Goal: Find specific page/section

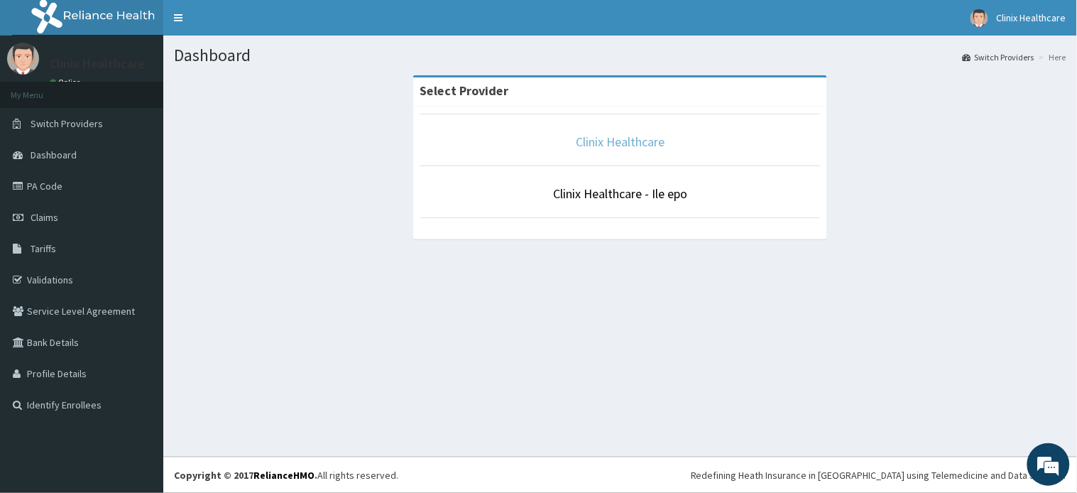
click at [663, 145] on link "Clinix Healthcare" at bounding box center [620, 141] width 89 height 16
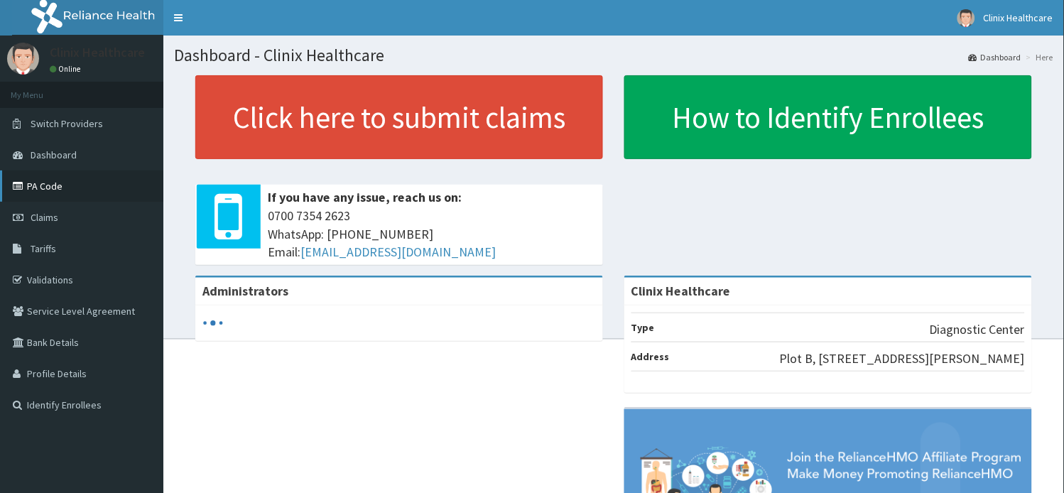
click at [55, 185] on link "PA Code" at bounding box center [81, 185] width 163 height 31
